Goal: Transaction & Acquisition: Purchase product/service

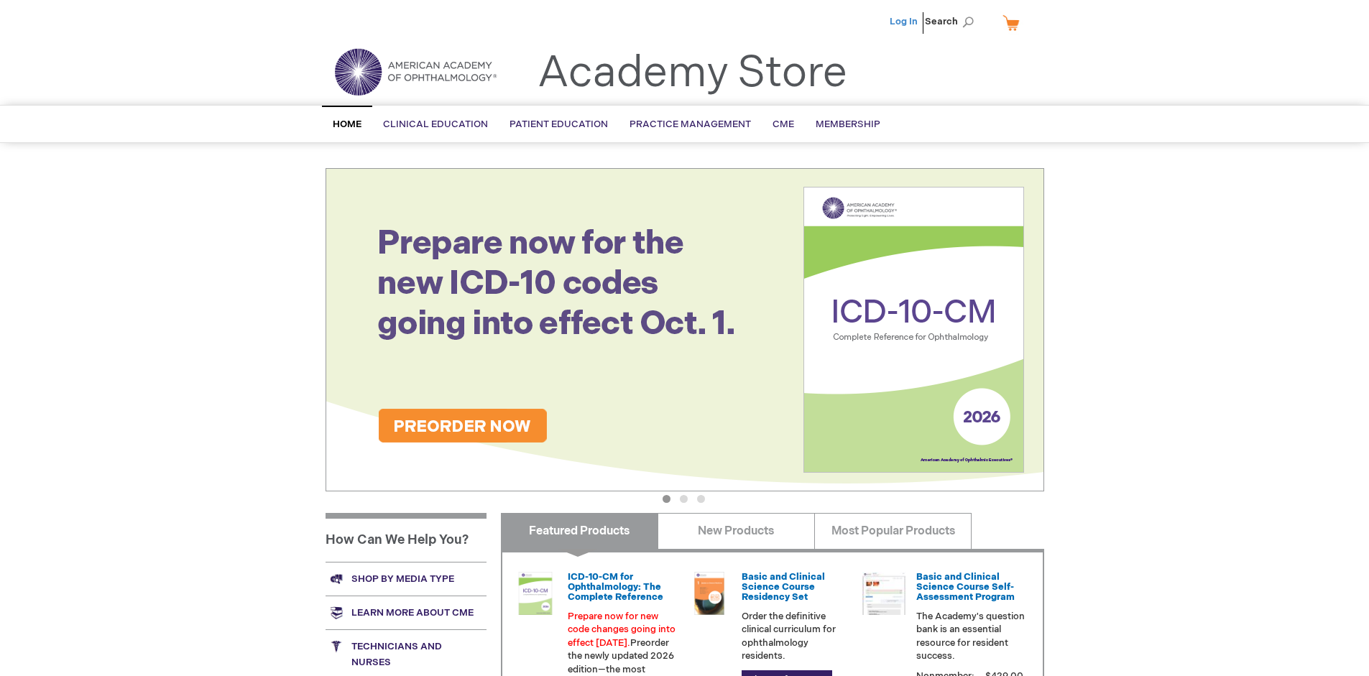
click at [905, 22] on link "Log In" at bounding box center [904, 21] width 28 height 11
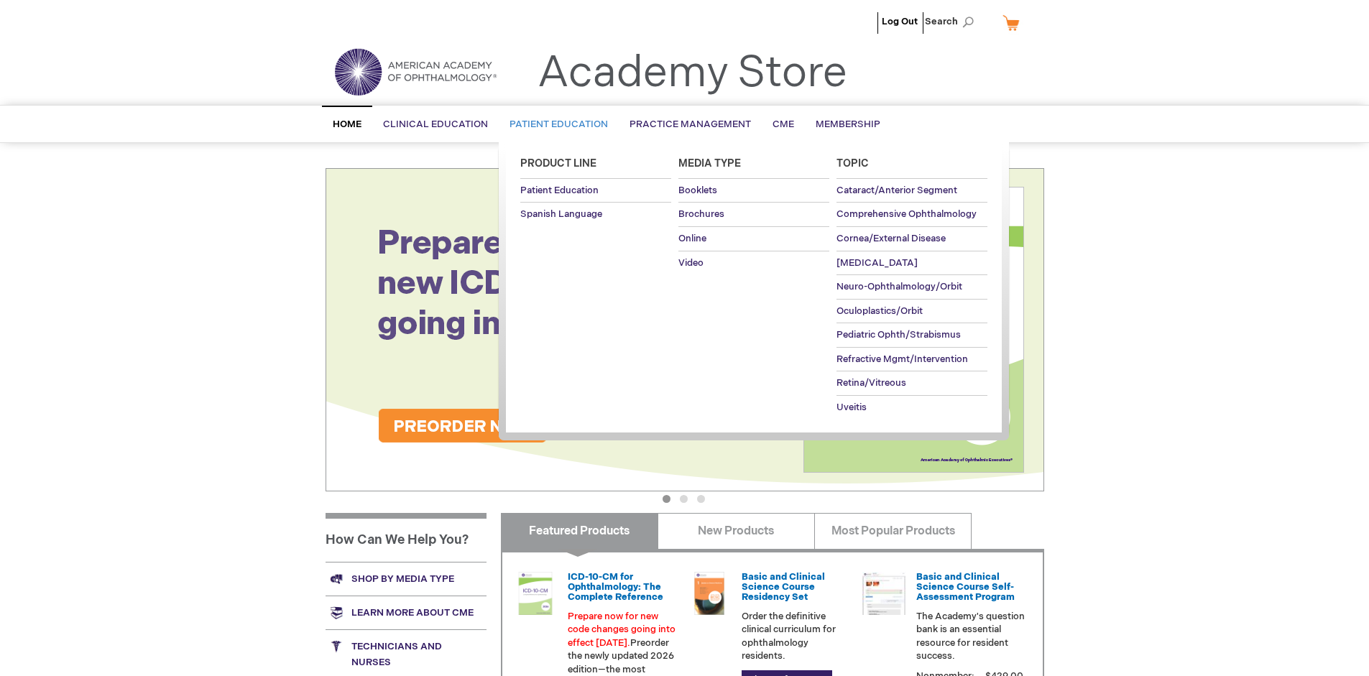
click at [555, 124] on span "Patient Education" at bounding box center [558, 124] width 98 height 11
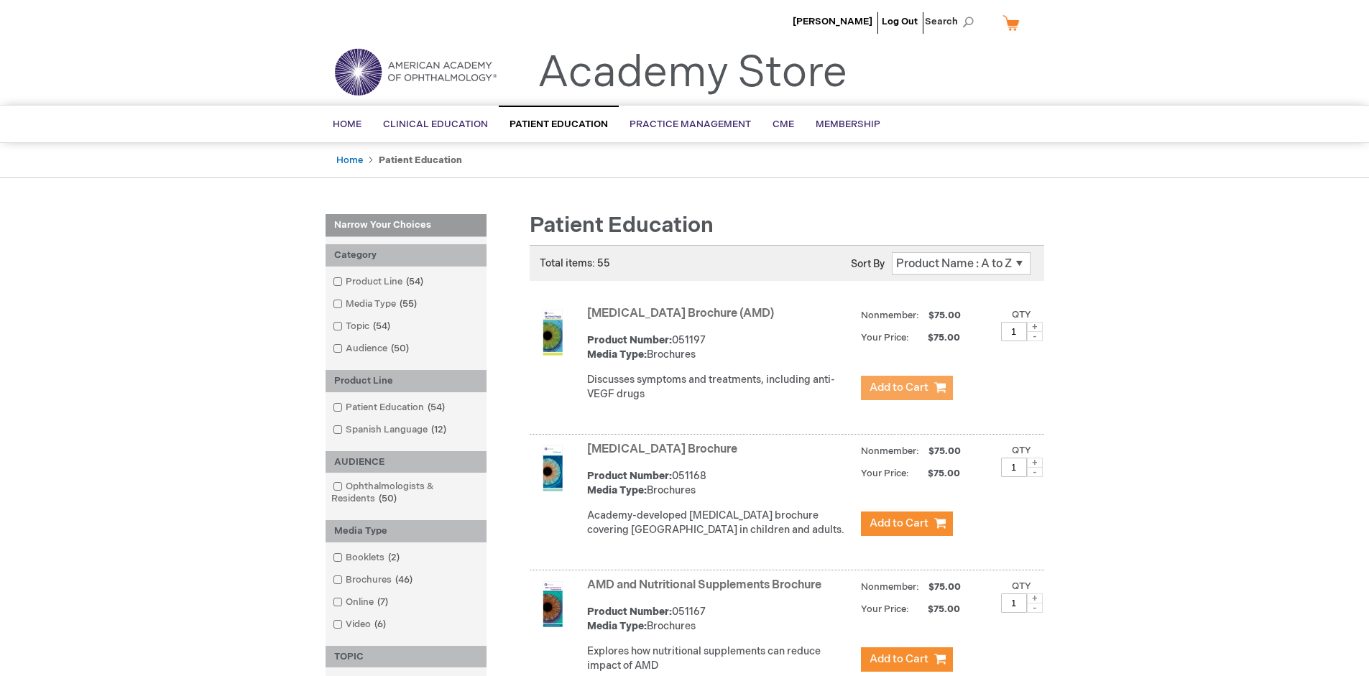
click at [906, 388] on span "Add to Cart" at bounding box center [898, 388] width 59 height 14
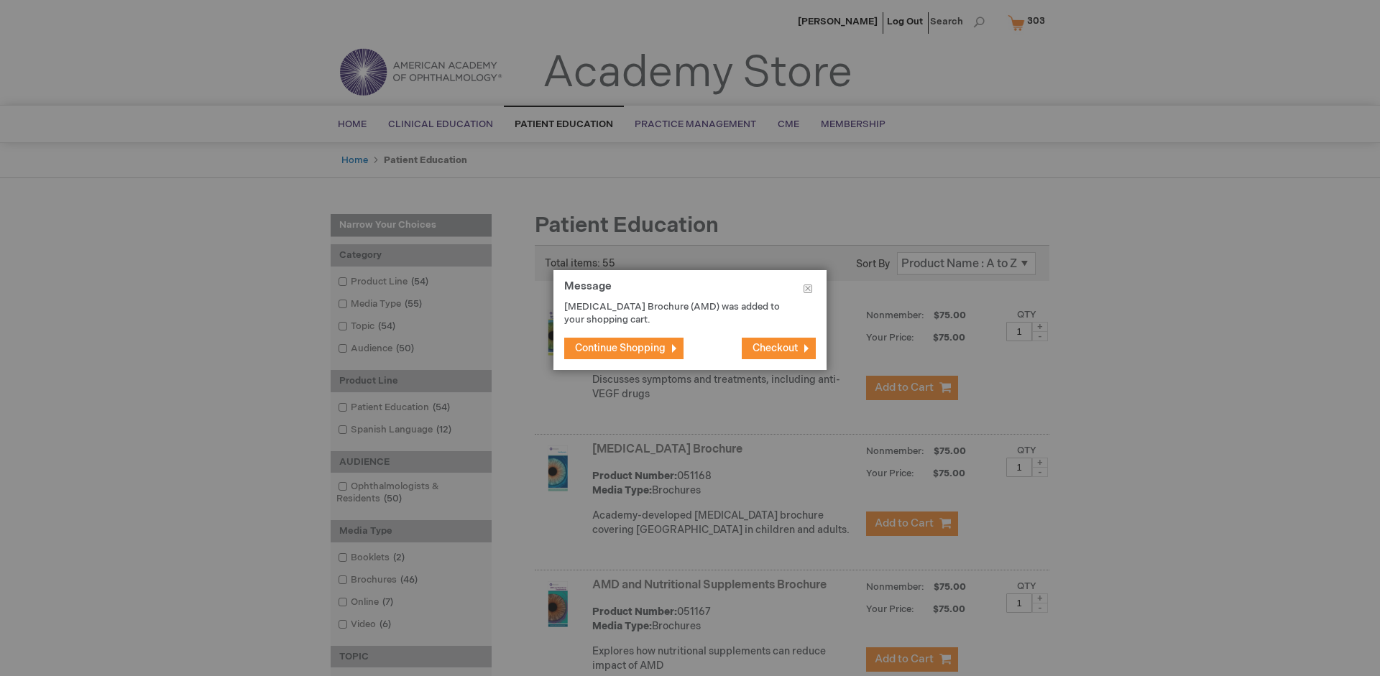
click at [620, 348] on span "Continue Shopping" at bounding box center [620, 348] width 91 height 12
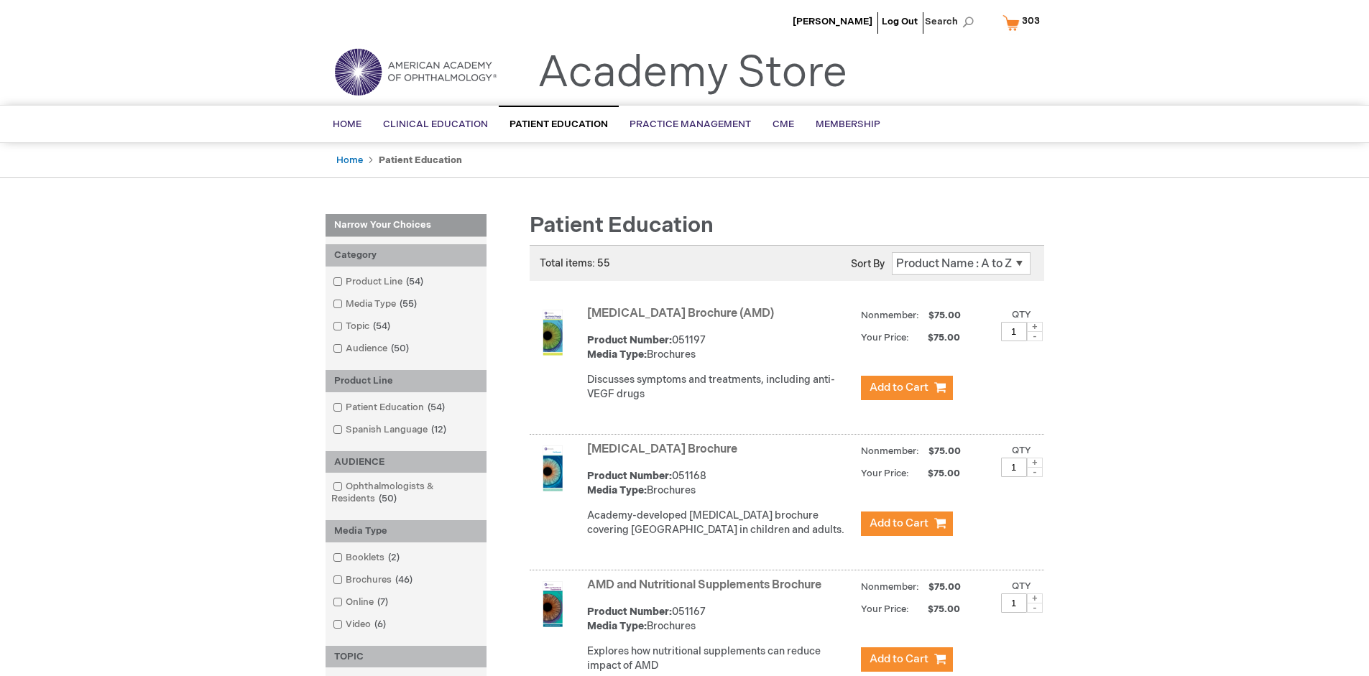
click at [707, 592] on link "AMD and Nutritional Supplements Brochure" at bounding box center [704, 585] width 234 height 14
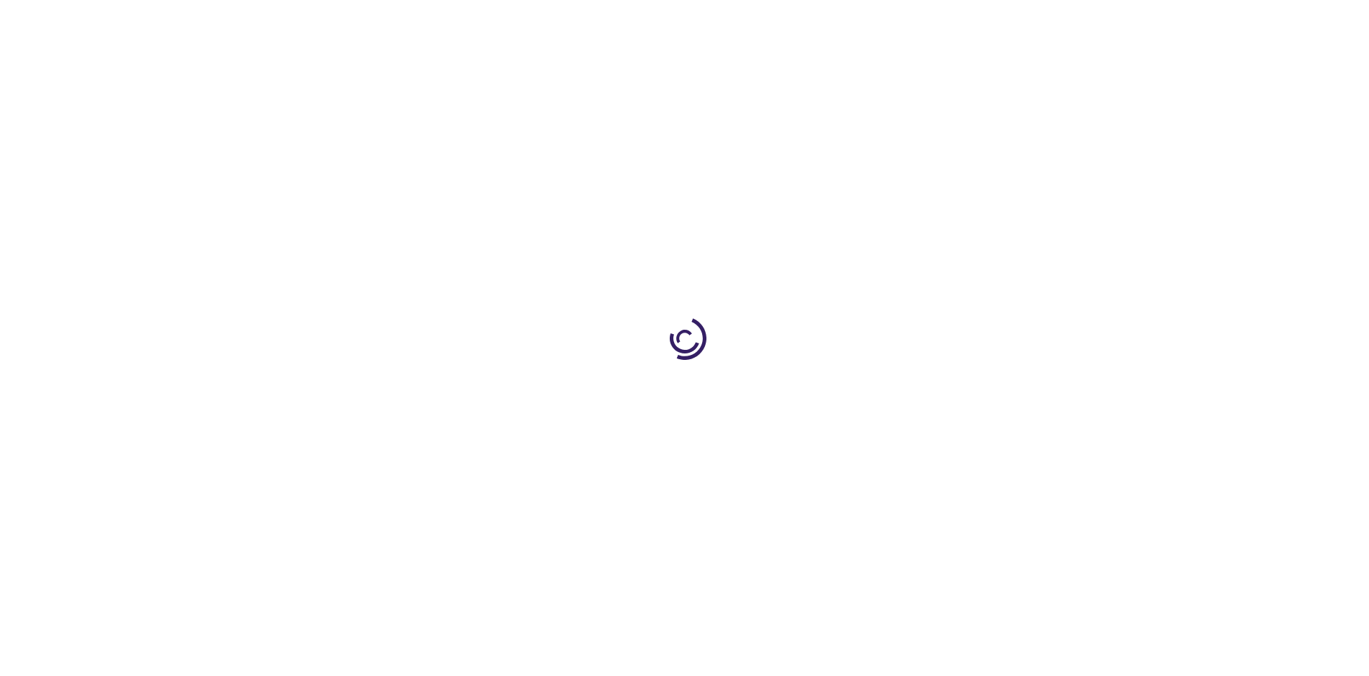
type input "1"
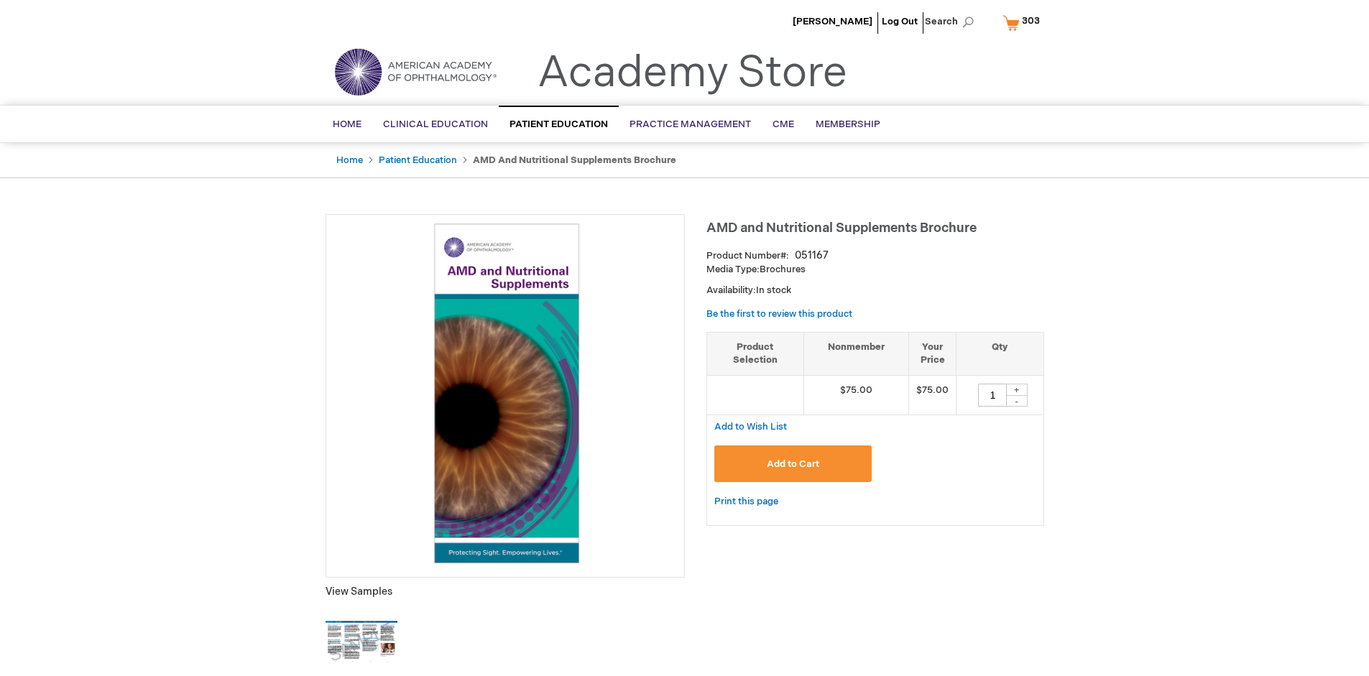
click at [793, 463] on span "Add to Cart" at bounding box center [793, 463] width 52 height 11
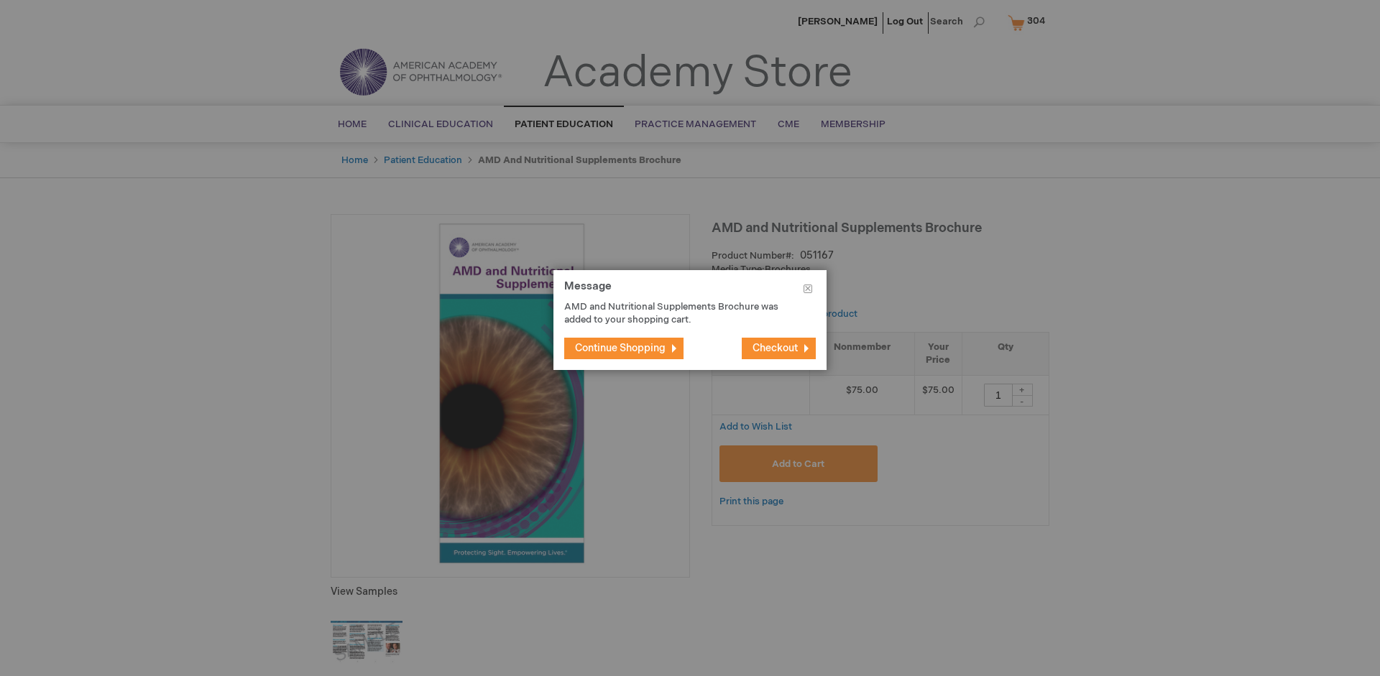
click at [620, 348] on span "Continue Shopping" at bounding box center [620, 348] width 91 height 12
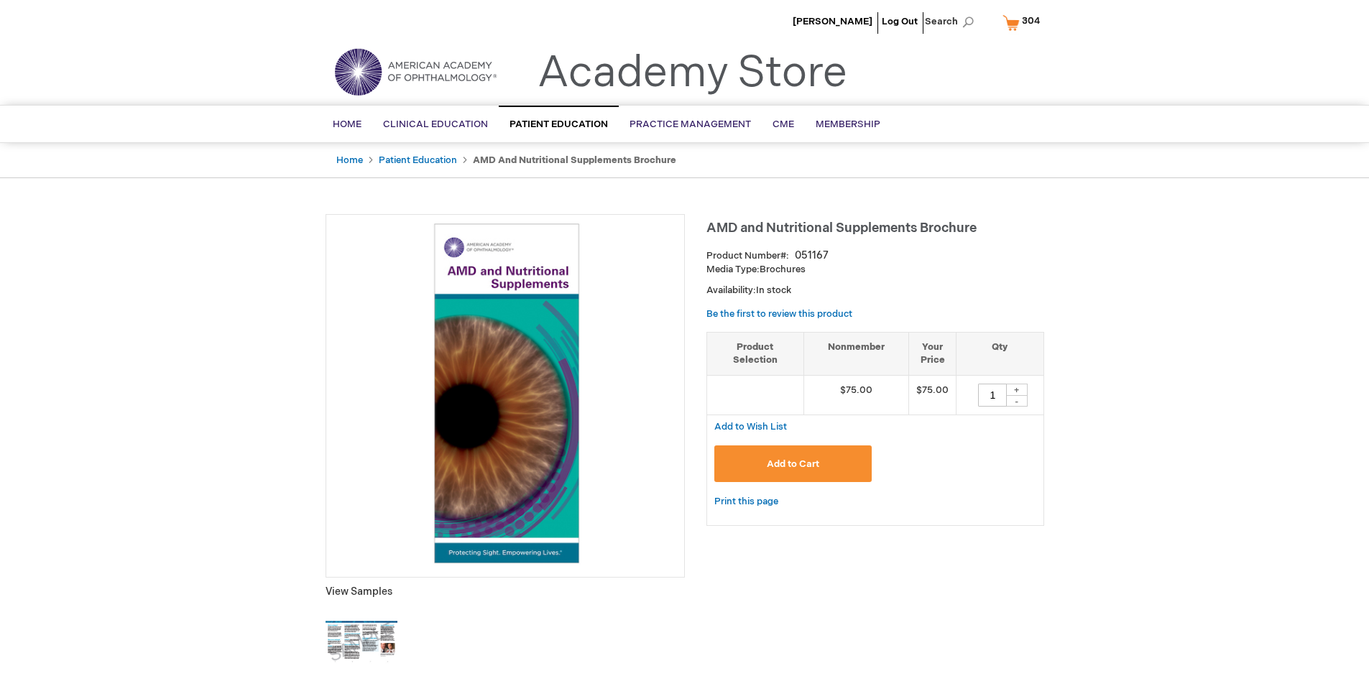
click at [1023, 22] on span "304" at bounding box center [1031, 20] width 18 height 11
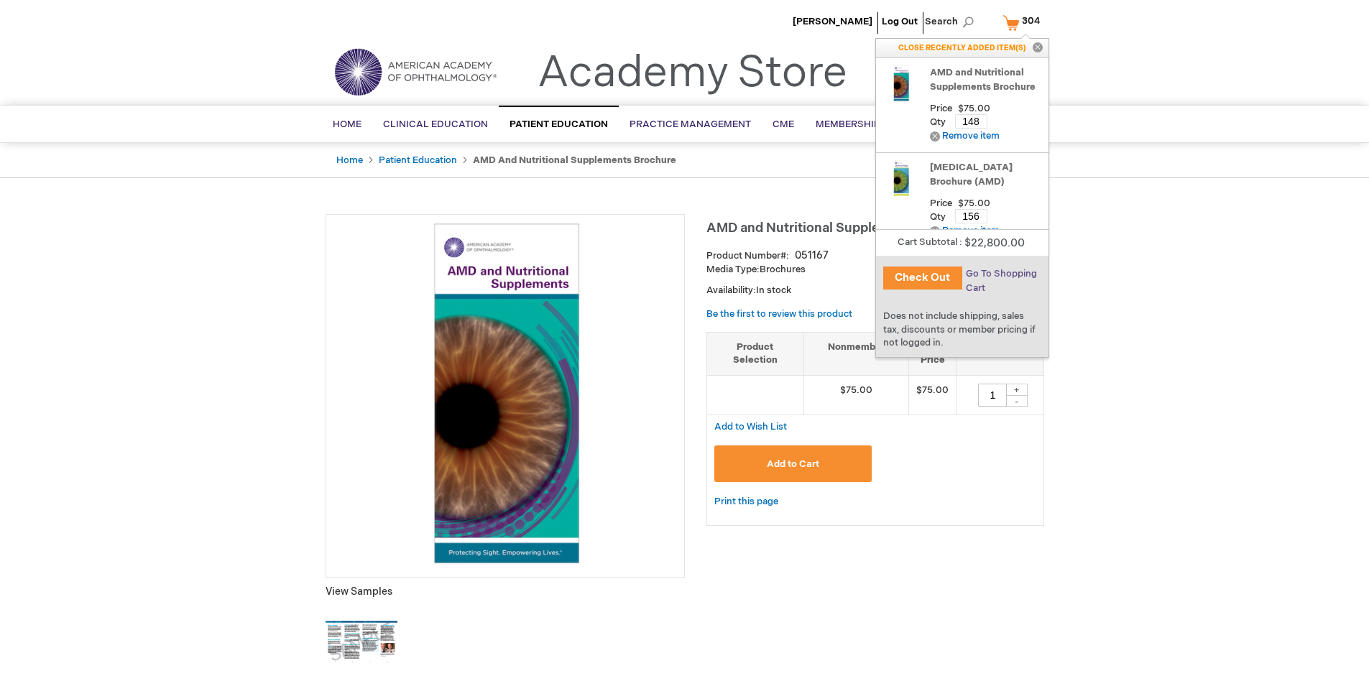
click at [1000, 274] on span "Go To Shopping Cart" at bounding box center [1001, 281] width 71 height 26
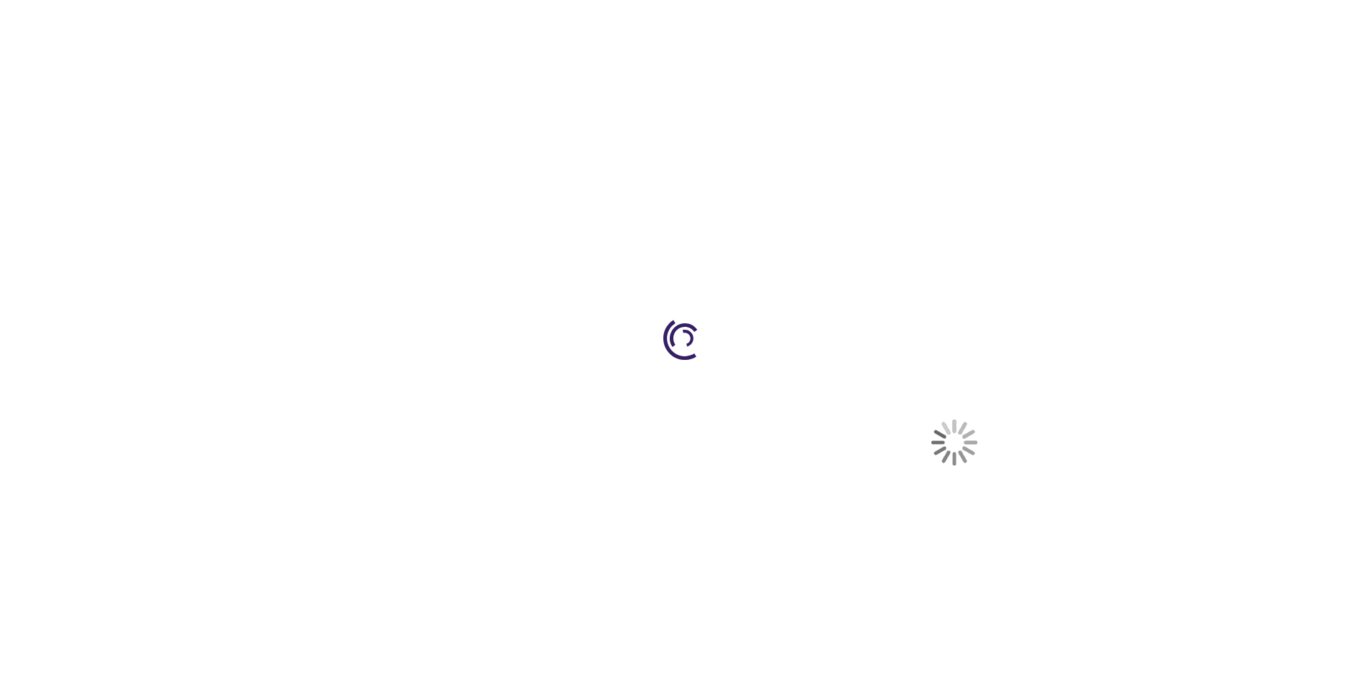
select select "US"
select select "41"
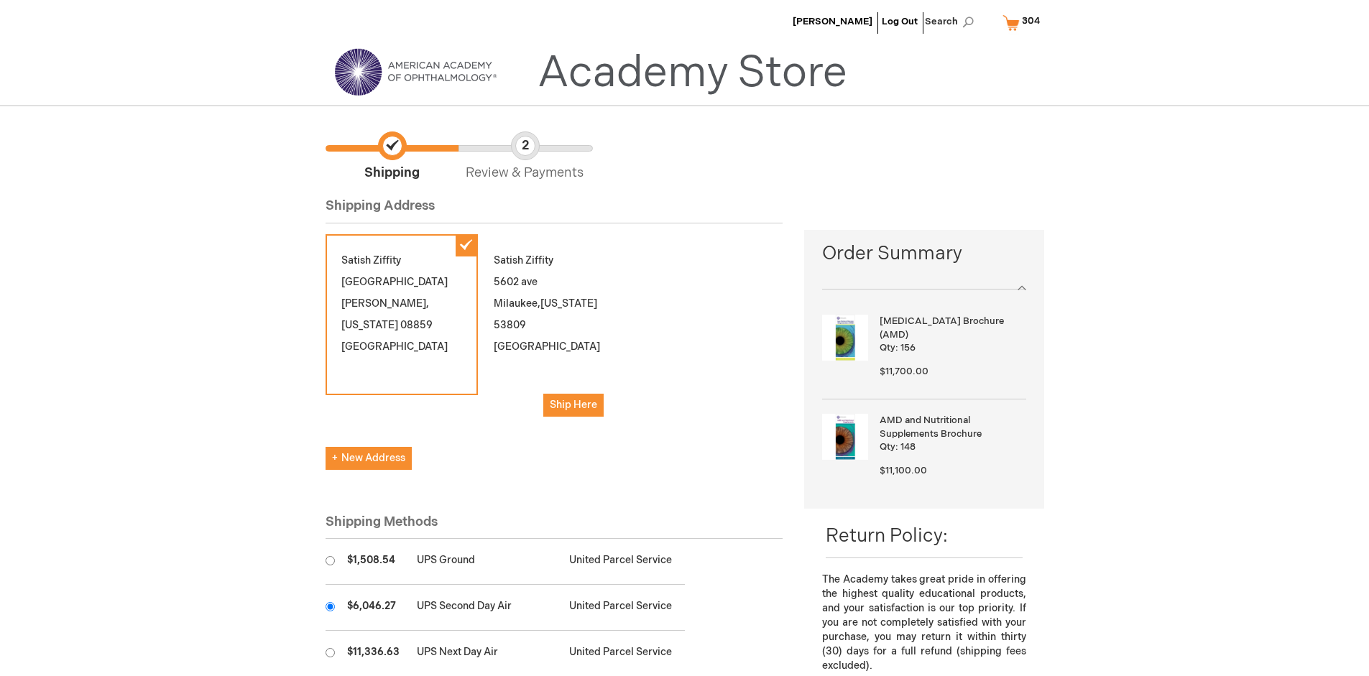
click at [330, 606] on input "radio" at bounding box center [330, 606] width 9 height 9
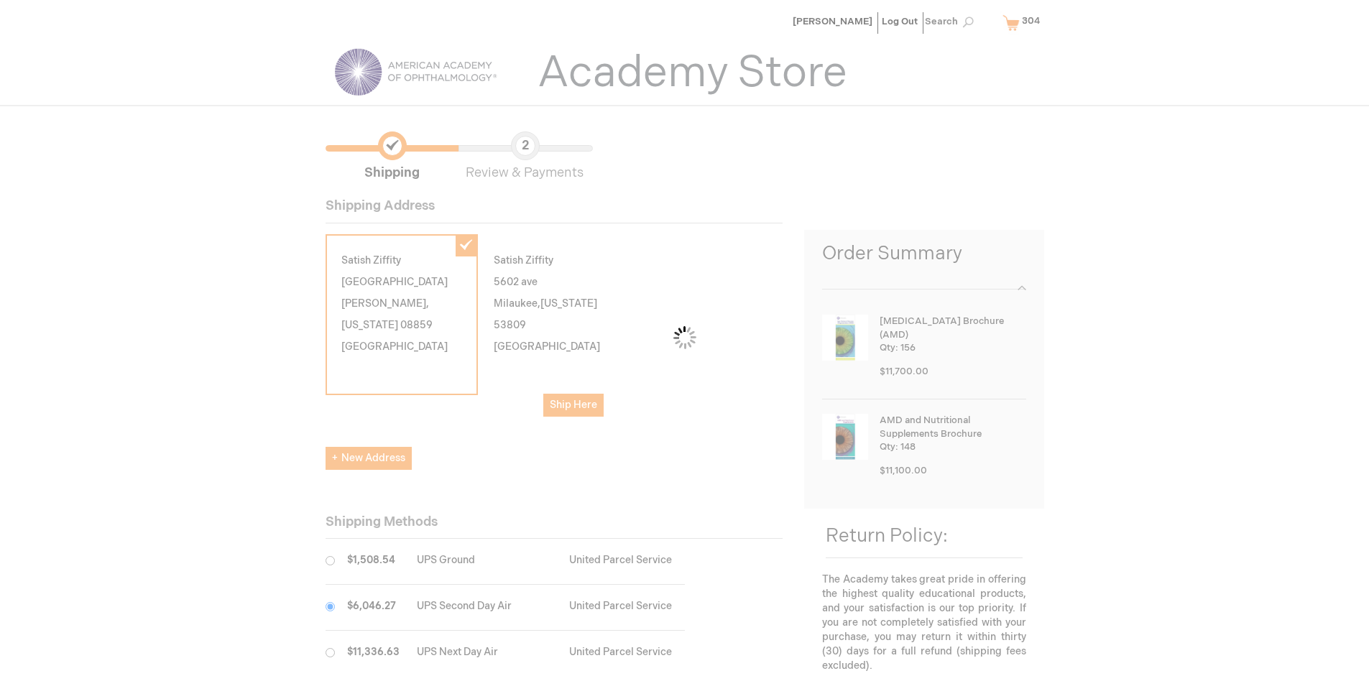
scroll to position [72, 0]
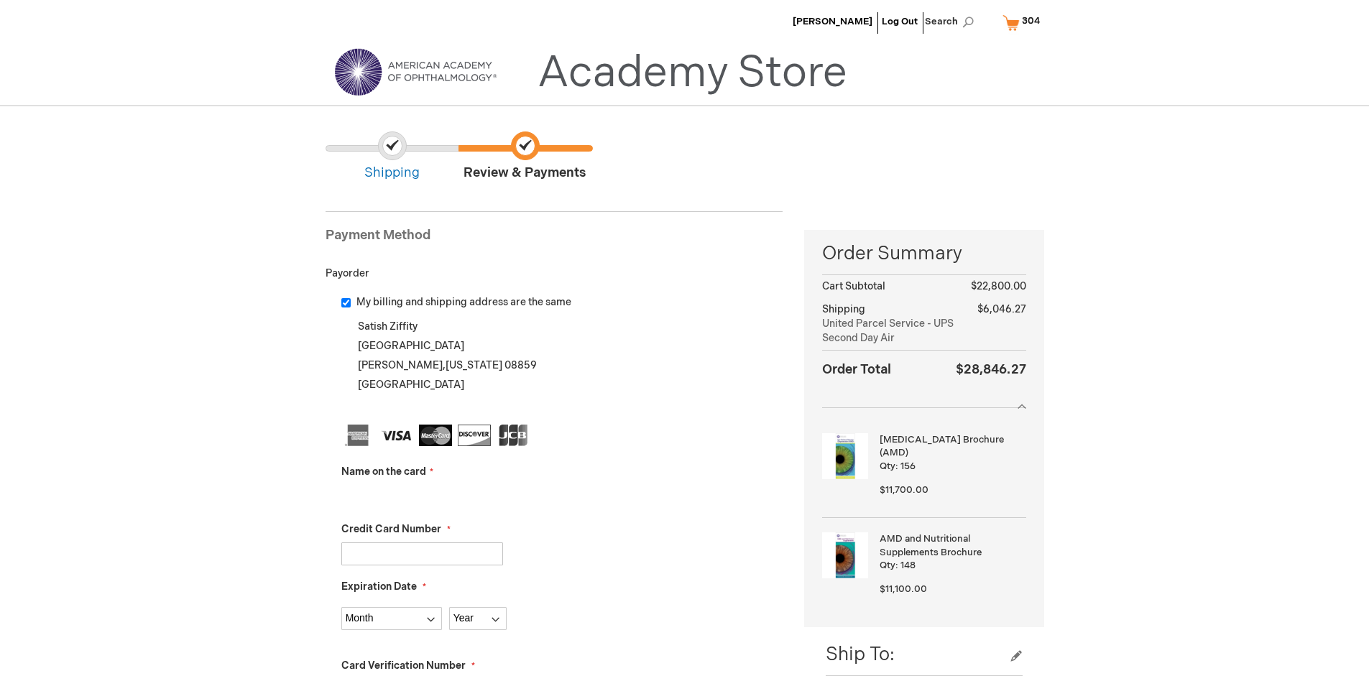
click at [422, 496] on input "Name on the card" at bounding box center [422, 496] width 162 height 23
